Goal: Register for event/course

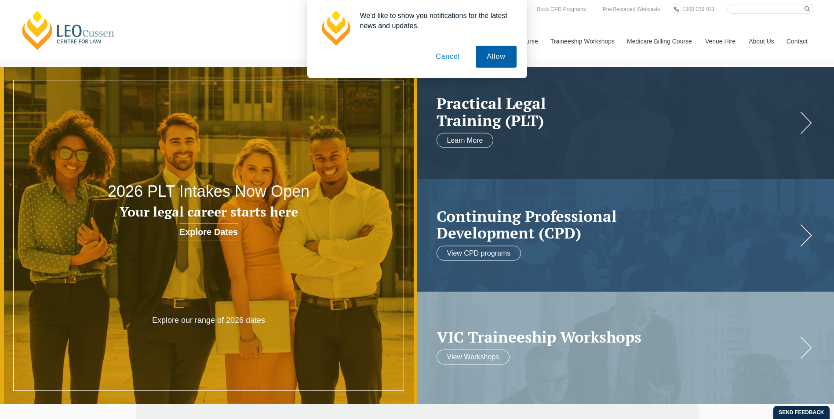
click at [509, 61] on button "Allow" at bounding box center [496, 57] width 40 height 22
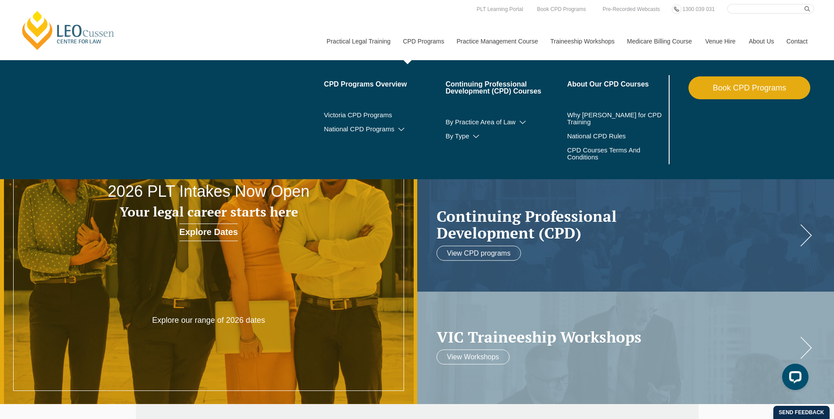
click at [419, 36] on link "CPD Programs" at bounding box center [423, 41] width 54 height 38
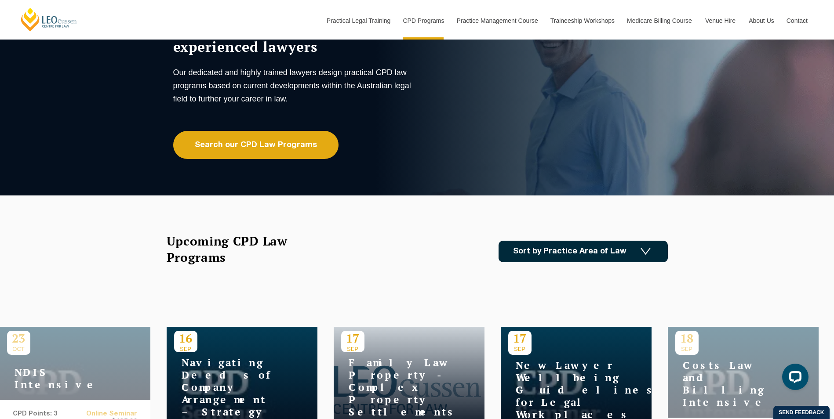
scroll to position [91, 0]
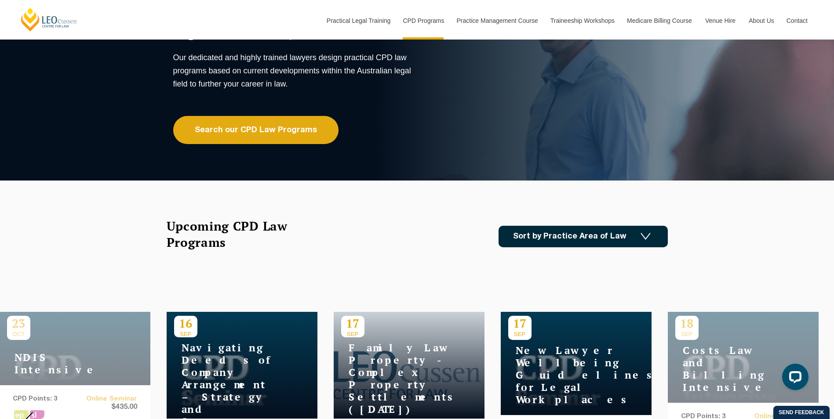
click at [591, 236] on link "Sort by Practice Area of Law" at bounding box center [582, 237] width 169 height 22
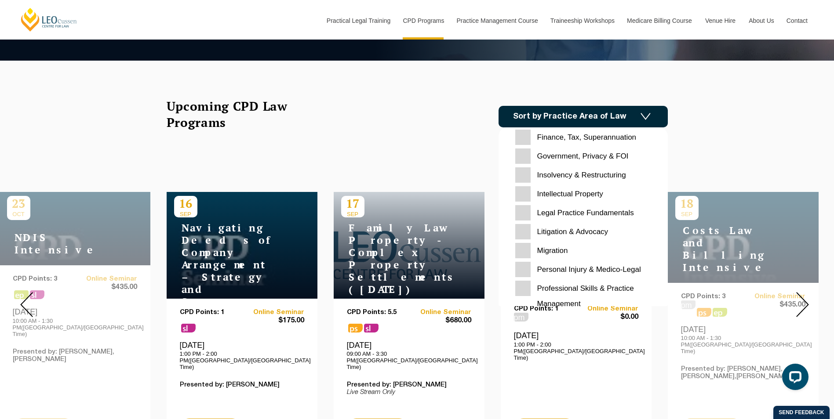
scroll to position [235, 0]
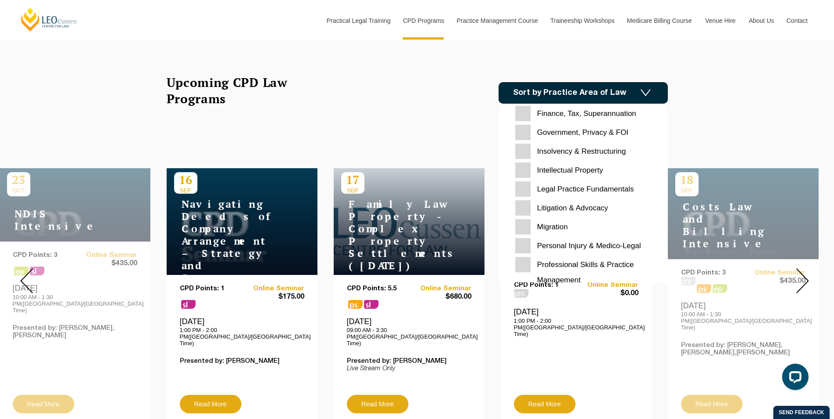
click at [555, 263] on Management "Professional Skills & Practice Management" at bounding box center [583, 272] width 136 height 31
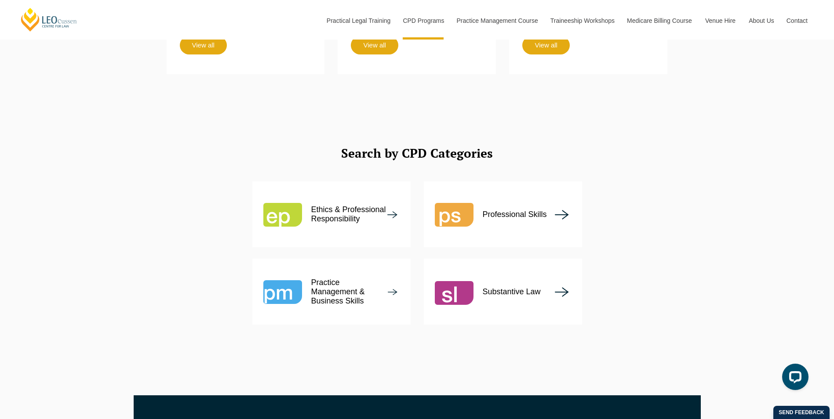
scroll to position [945, 0]
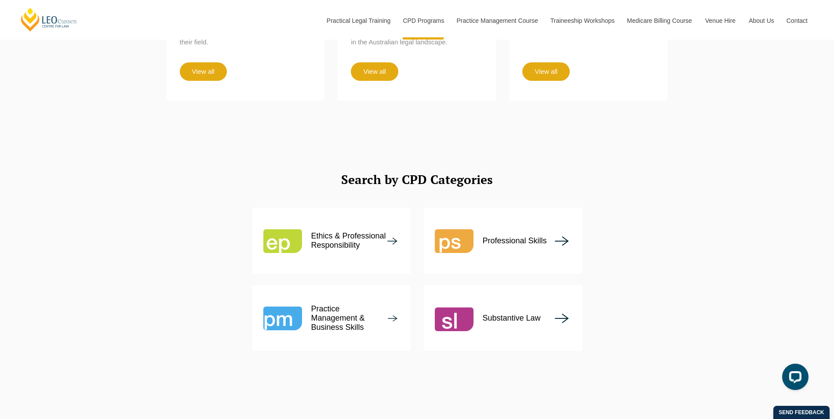
click at [487, 236] on p "Professional Skills" at bounding box center [515, 240] width 64 height 9
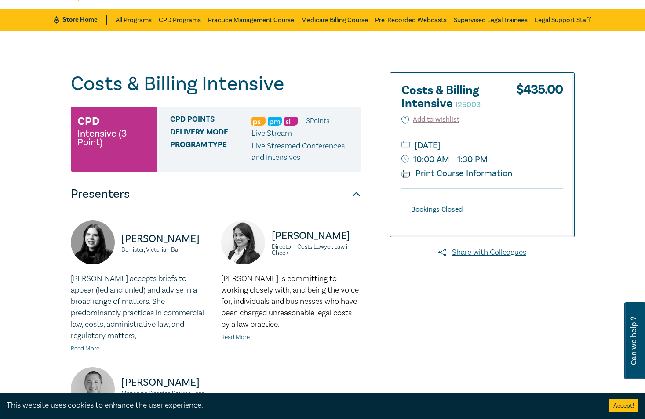
scroll to position [31, 0]
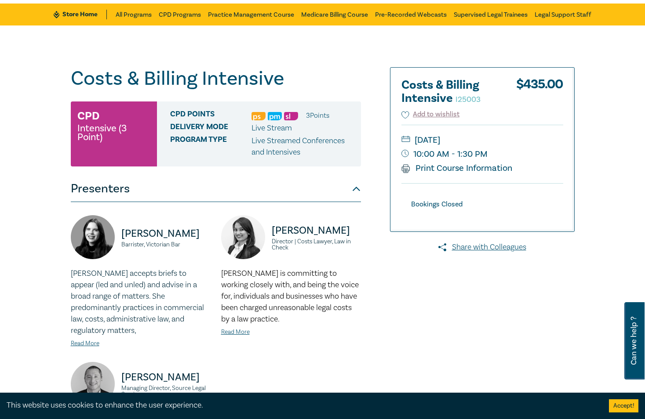
drag, startPoint x: 339, startPoint y: 60, endPoint x: 309, endPoint y: 127, distance: 74.0
click at [309, 127] on div "Delivery Mode Live Stream" at bounding box center [262, 128] width 184 height 11
